Goal: Information Seeking & Learning: Learn about a topic

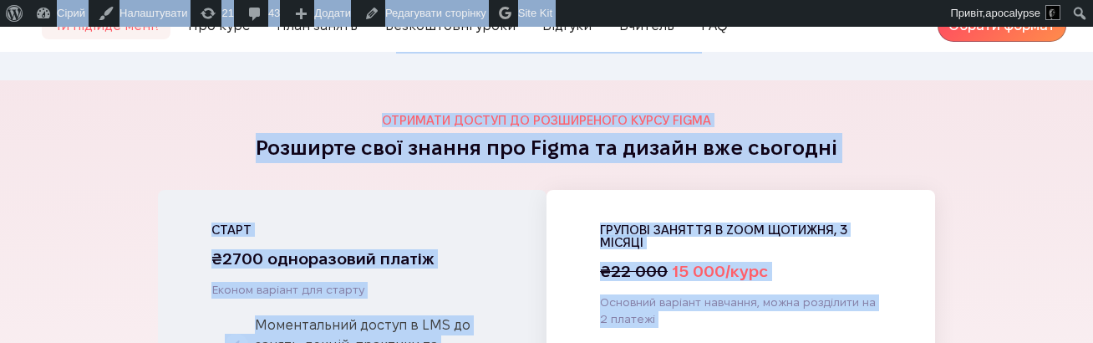
scroll to position [6124, 0]
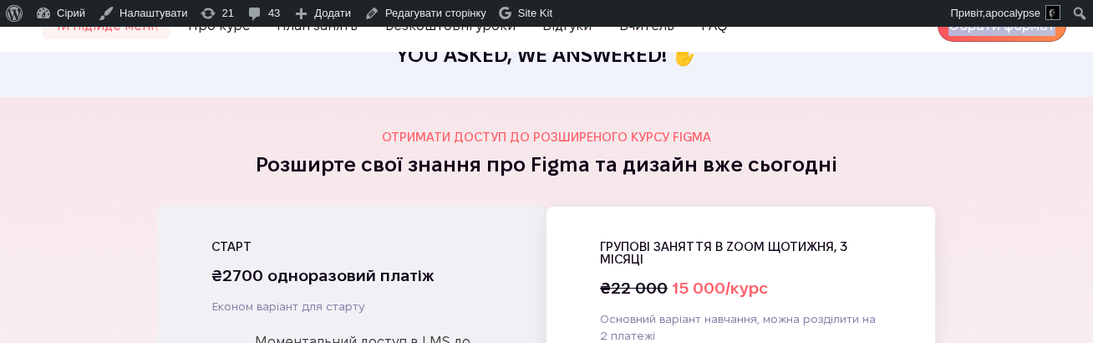
drag, startPoint x: 1070, startPoint y: 43, endPoint x: 949, endPoint y: 33, distance: 121.6
click at [949, 33] on nav "Чи підійде мені? Про курс План занять Безкоштовні уроки Відгуки Вчитель FAQ Обр…" at bounding box center [546, 26] width 1093 height 52
copy link "Обрати формат"
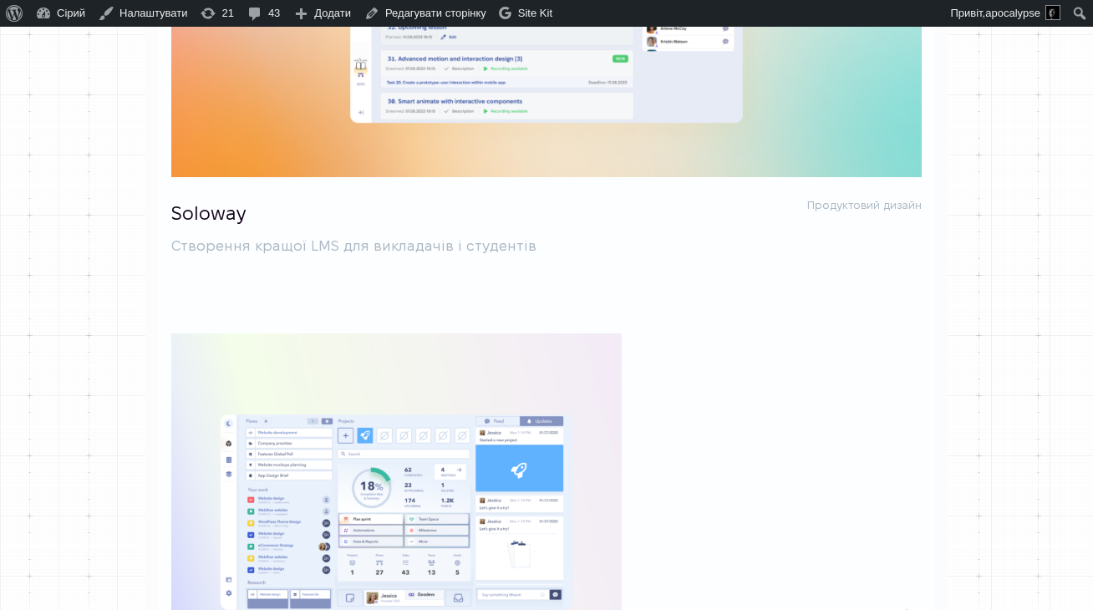
scroll to position [1387, 0]
